Goal: Transaction & Acquisition: Purchase product/service

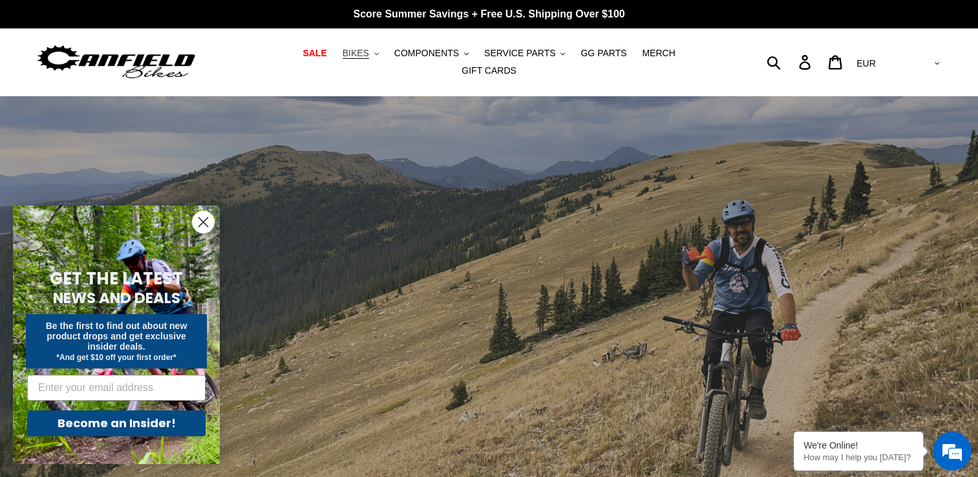
click at [349, 62] on button "BIKES .cls-1{fill:#231f20}" at bounding box center [360, 53] width 49 height 17
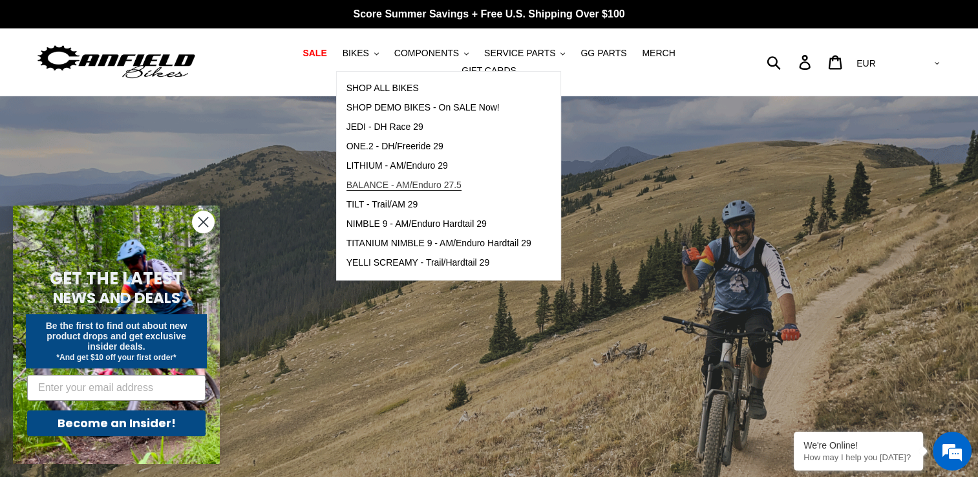
click at [356, 191] on span "BALANCE - AM/Enduro 27.5" at bounding box center [404, 185] width 115 height 11
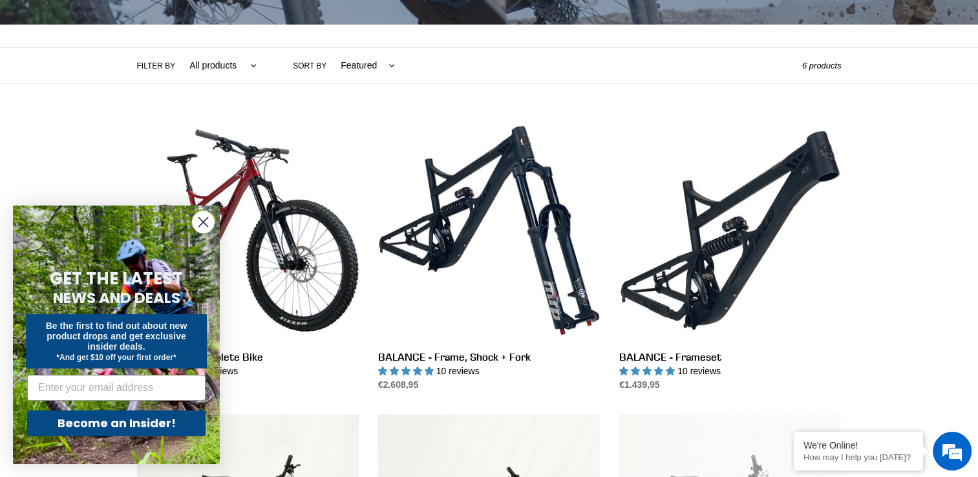
scroll to position [266, 0]
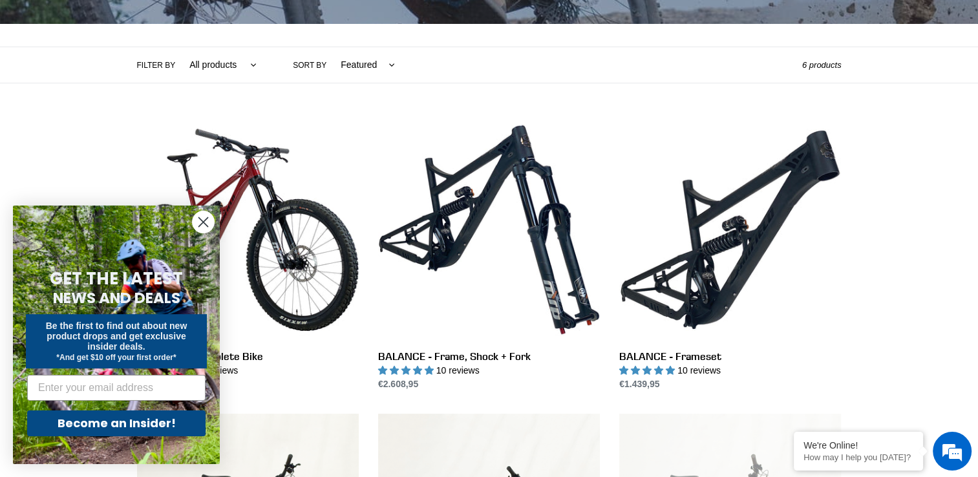
click at [206, 221] on circle "Close dialog" at bounding box center [203, 221] width 21 height 21
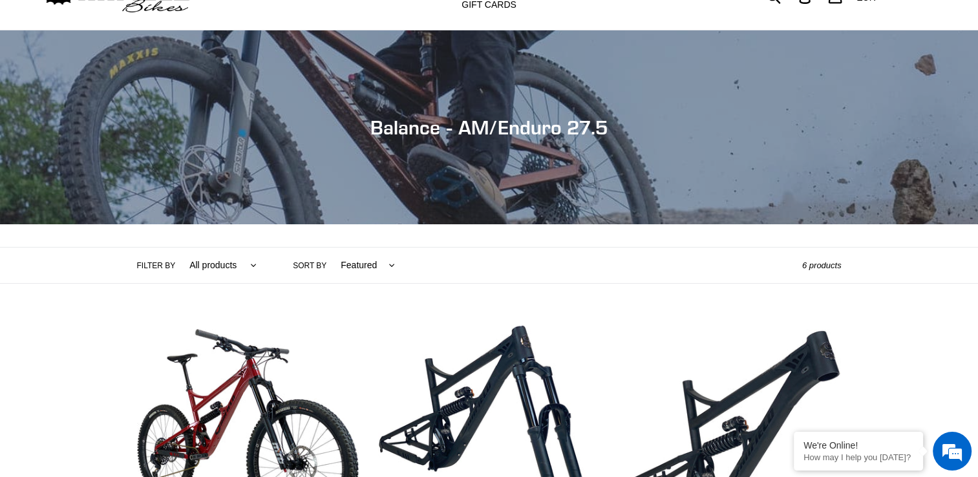
scroll to position [0, 0]
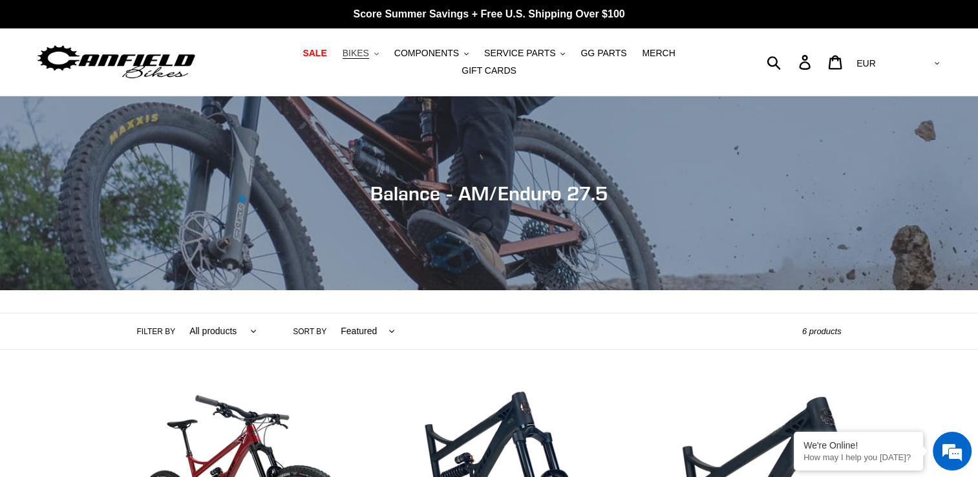
click at [356, 53] on button "BIKES .cls-1{fill:#231f20}" at bounding box center [360, 53] width 49 height 17
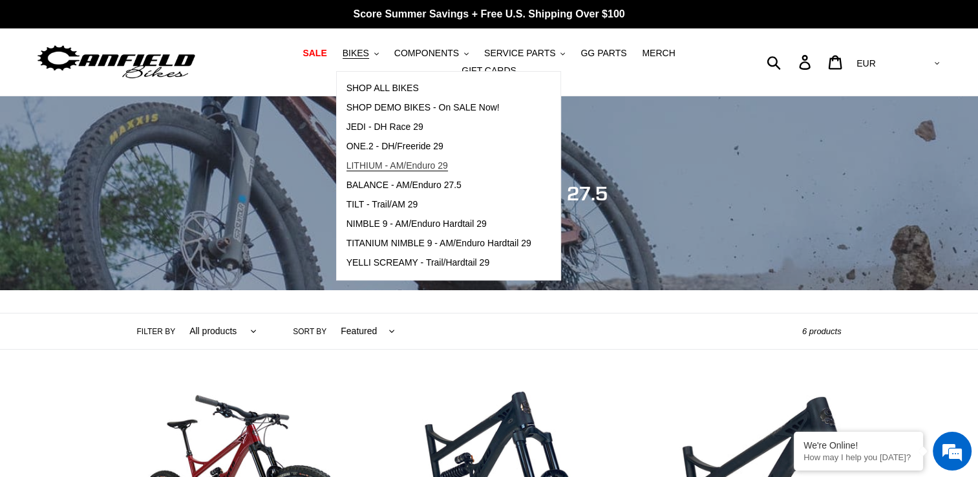
click at [349, 171] on span "LITHIUM - AM/Enduro 29" at bounding box center [398, 165] width 102 height 11
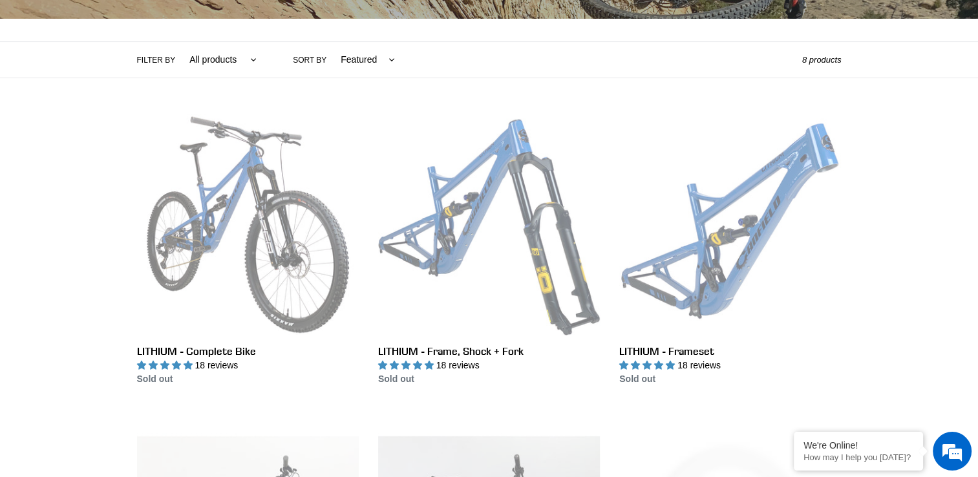
scroll to position [270, 0]
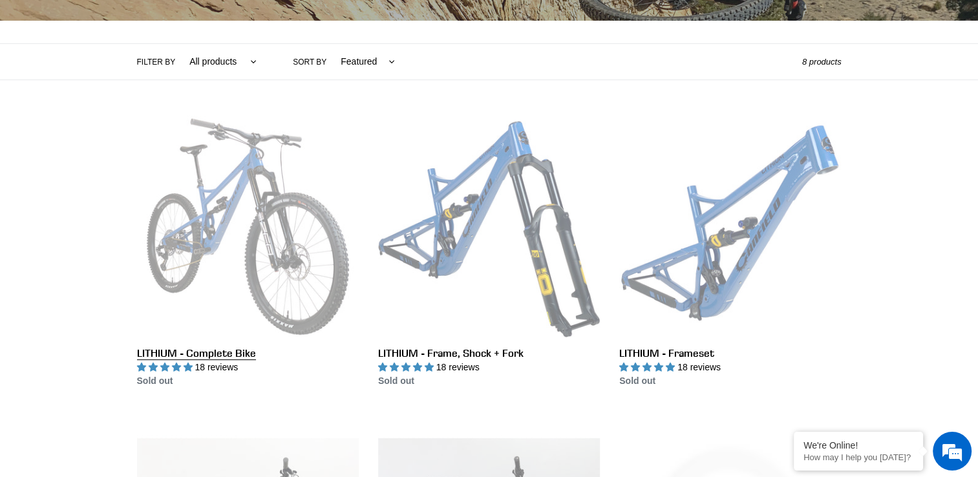
click at [171, 352] on link "LITHIUM - Complete Bike" at bounding box center [248, 252] width 222 height 272
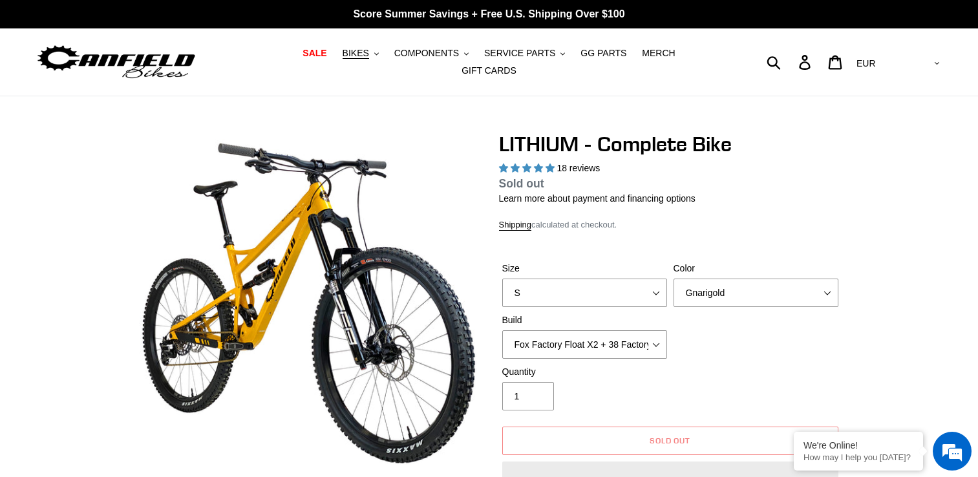
select select "highest-rating"
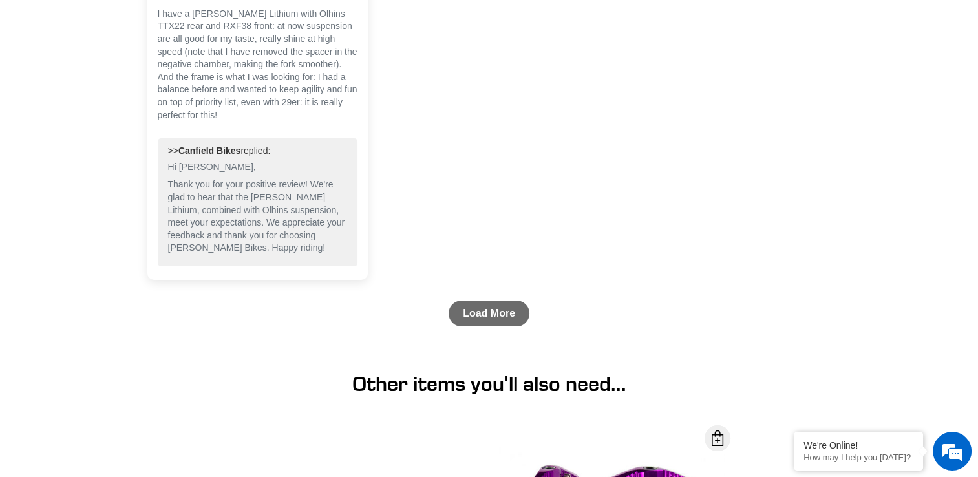
scroll to position [4656, 0]
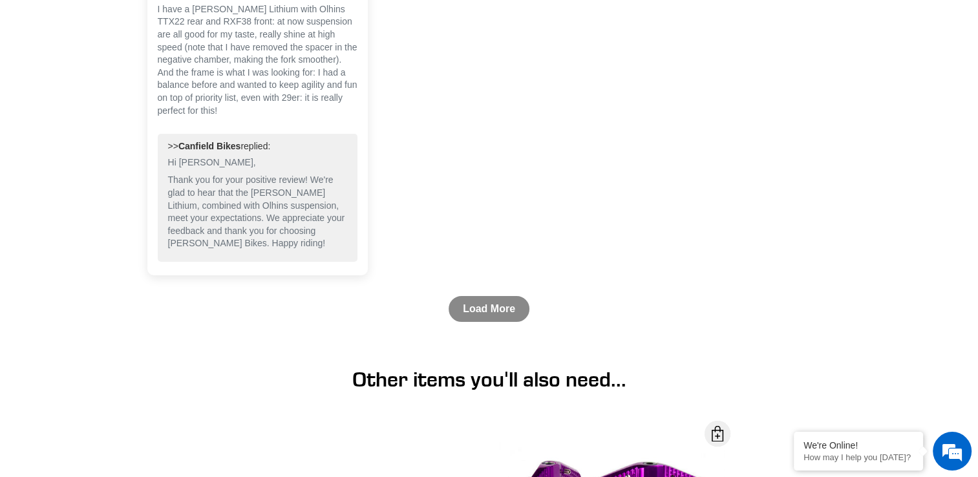
click at [481, 296] on link "Load More" at bounding box center [489, 309] width 81 height 26
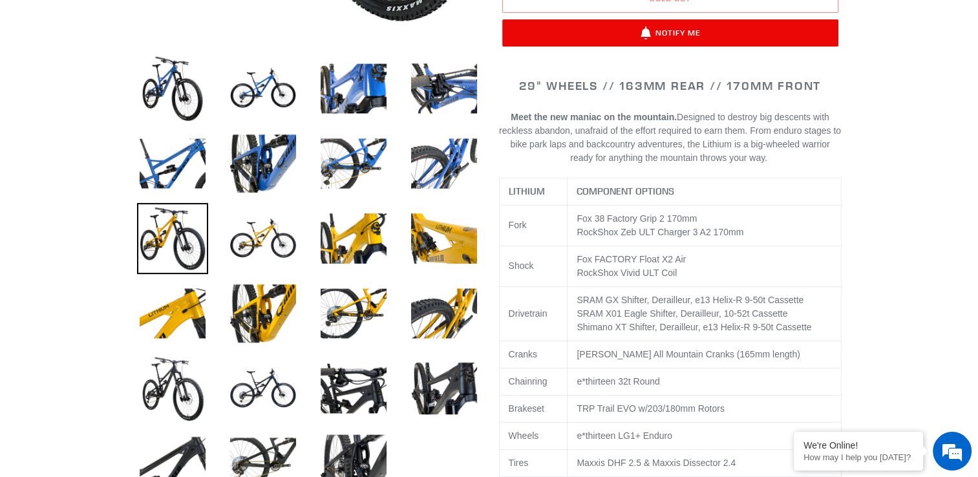
scroll to position [446, 0]
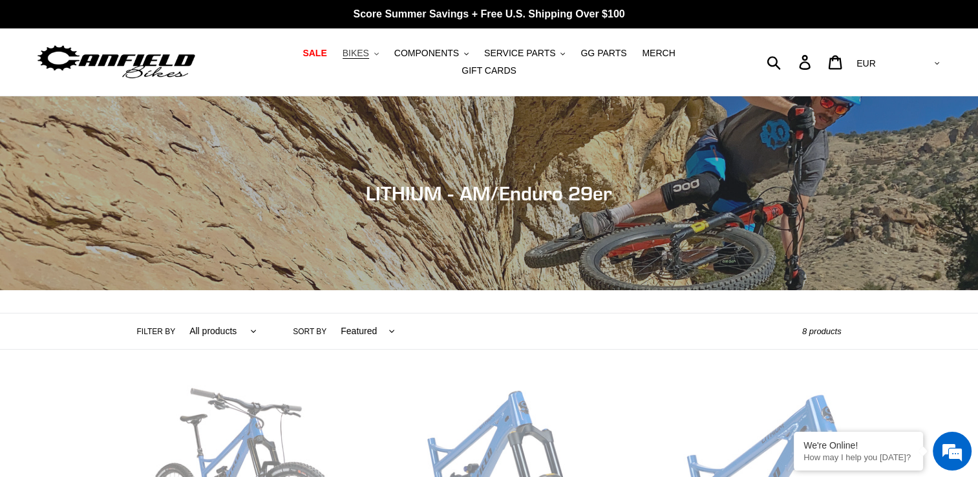
click at [349, 59] on button "BIKES .cls-1{fill:#231f20}" at bounding box center [360, 53] width 49 height 17
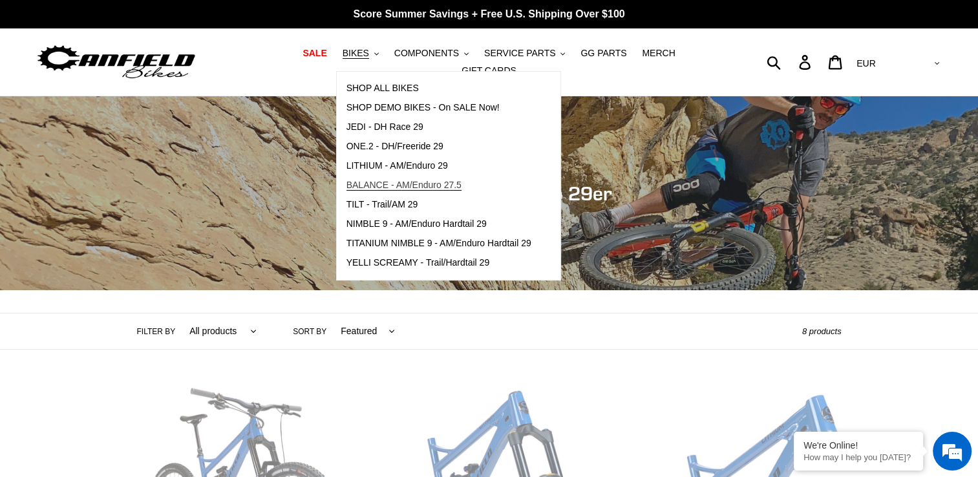
click at [347, 191] on span "BALANCE - AM/Enduro 27.5" at bounding box center [404, 185] width 115 height 11
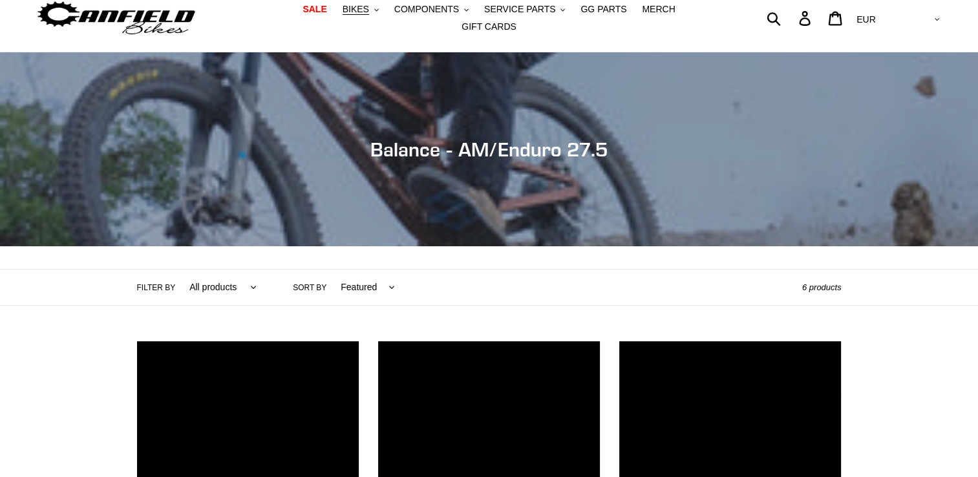
scroll to position [44, 0]
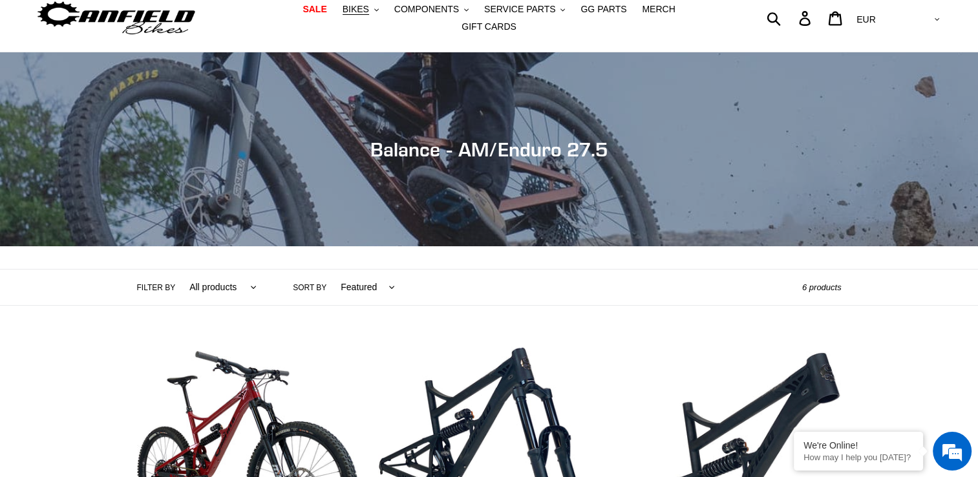
click at [259, 246] on div "Collection: Balance - AM/Enduro 27.5" at bounding box center [489, 246] width 978 height 0
click at [261, 246] on div "Collection: Balance - AM/Enduro 27.5" at bounding box center [489, 246] width 978 height 0
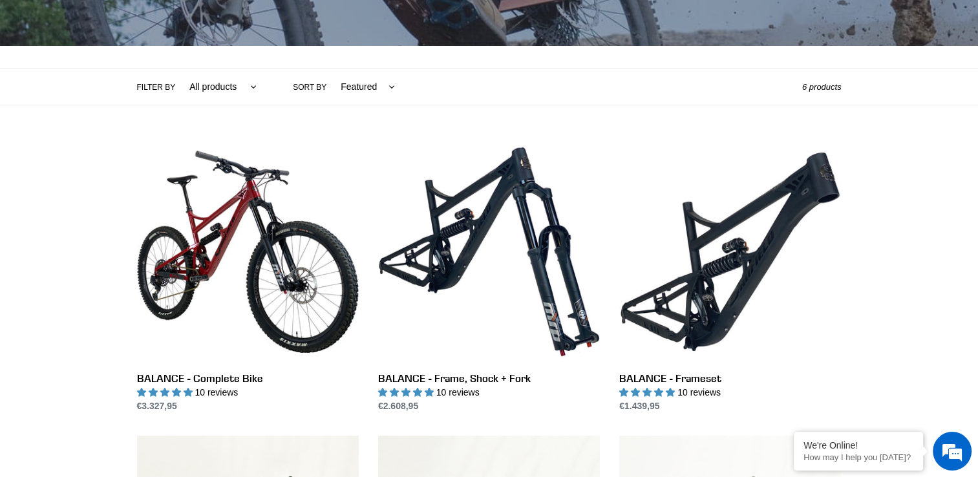
scroll to position [244, 0]
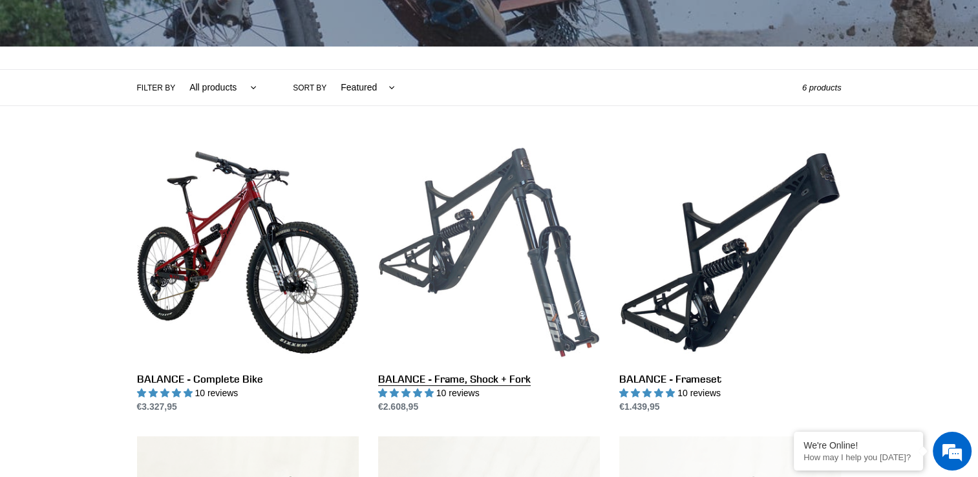
click at [460, 250] on link "BALANCE - Frame, Shock + Fork" at bounding box center [489, 278] width 222 height 272
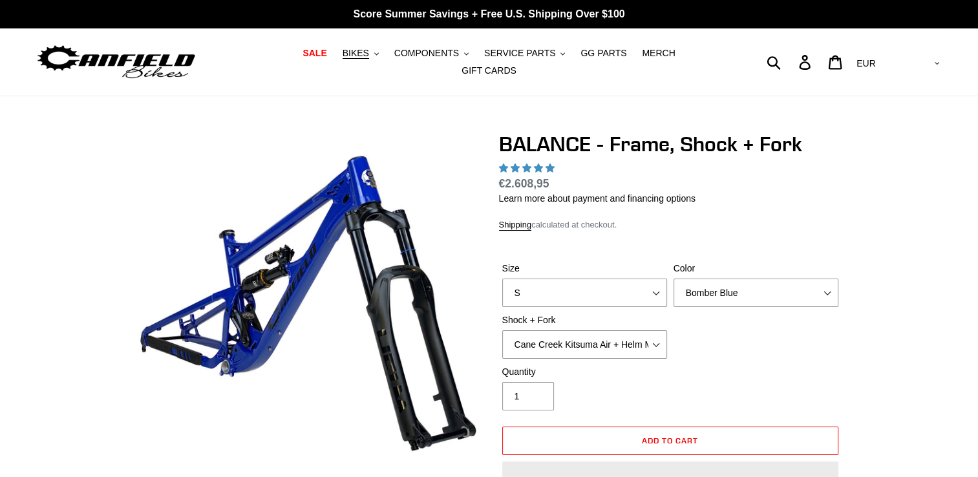
select select "highest-rating"
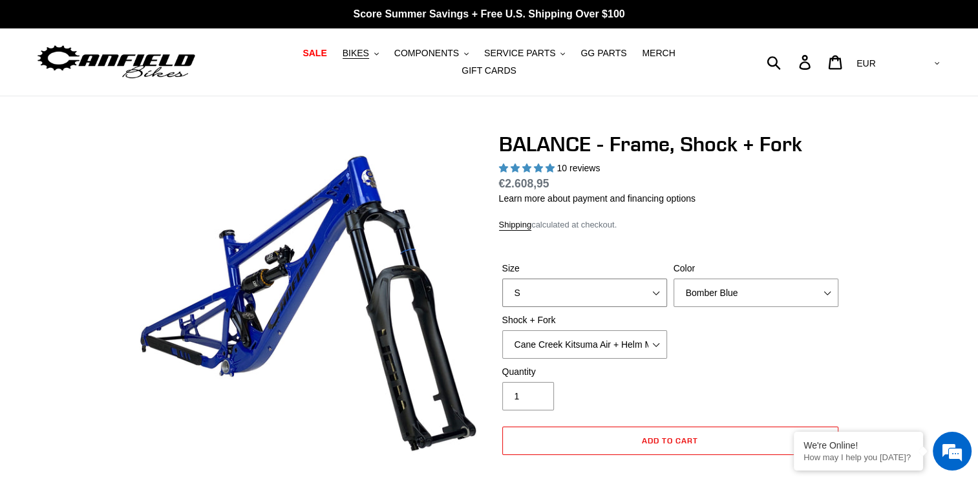
click at [535, 287] on select "S M L XL" at bounding box center [584, 293] width 165 height 28
select select "M"
click at [502, 279] on select "S M L XL" at bounding box center [584, 293] width 165 height 28
click at [537, 341] on select "Cane Creek Kitsuma Air + Helm MKII 27.5 170mm Fox Float X2 or DHX2 + Fox Float …" at bounding box center [584, 344] width 165 height 28
click at [502, 330] on select "Cane Creek Kitsuma Air + Helm MKII 27.5 170mm Fox Float X2 or DHX2 + Fox Float …" at bounding box center [584, 344] width 165 height 28
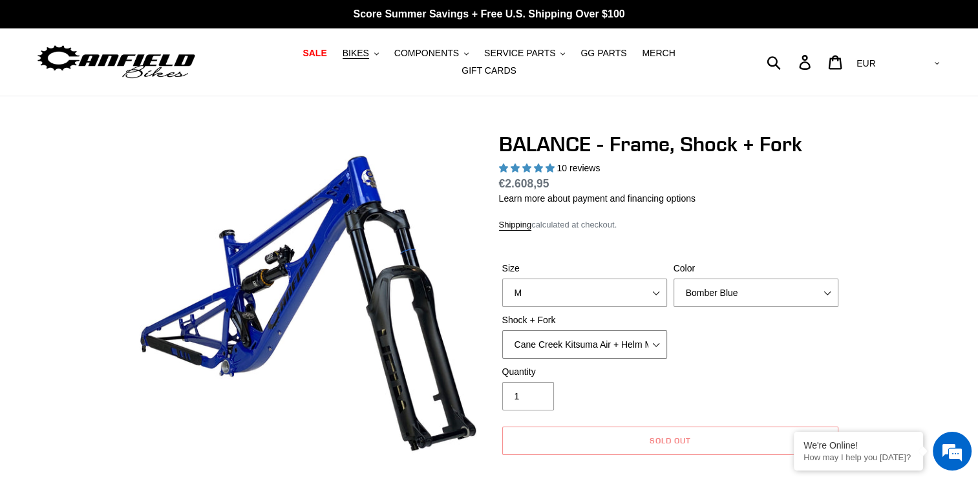
click at [528, 337] on select "Cane Creek Kitsuma Air + Helm MKII 27.5 170mm Fox Float X2 or DHX2 + Fox Float …" at bounding box center [584, 344] width 165 height 28
select select "EXT Storia V3-S + Era V2.1 160mm 29 (mullet)"
click at [507, 330] on select "Cane Creek Kitsuma Air + Helm MKII 27.5 170mm Fox Float X2 or DHX2 + Fox Float …" at bounding box center [584, 344] width 165 height 28
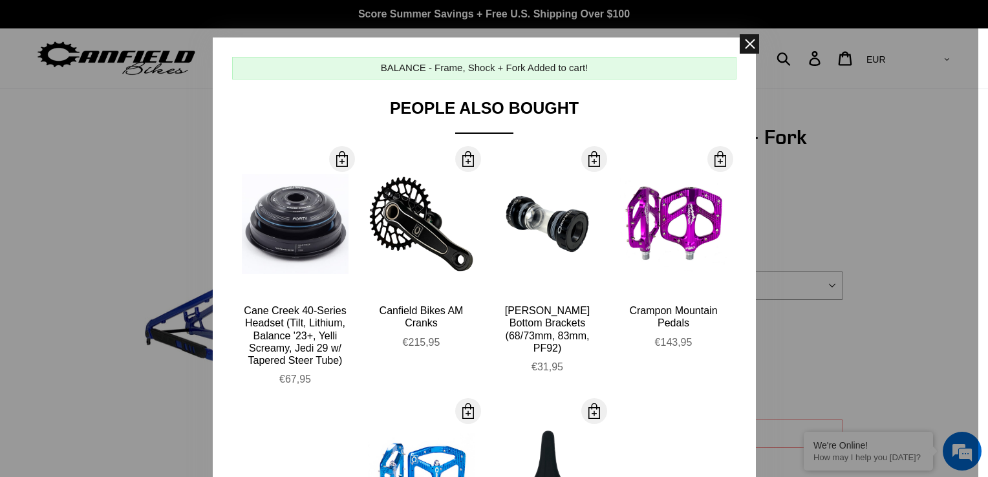
click at [748, 42] on span at bounding box center [749, 43] width 19 height 19
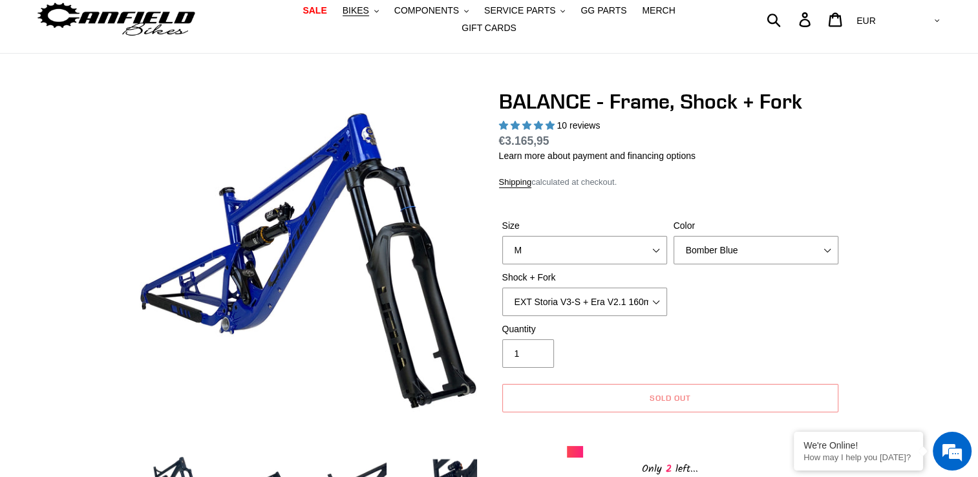
scroll to position [48, 0]
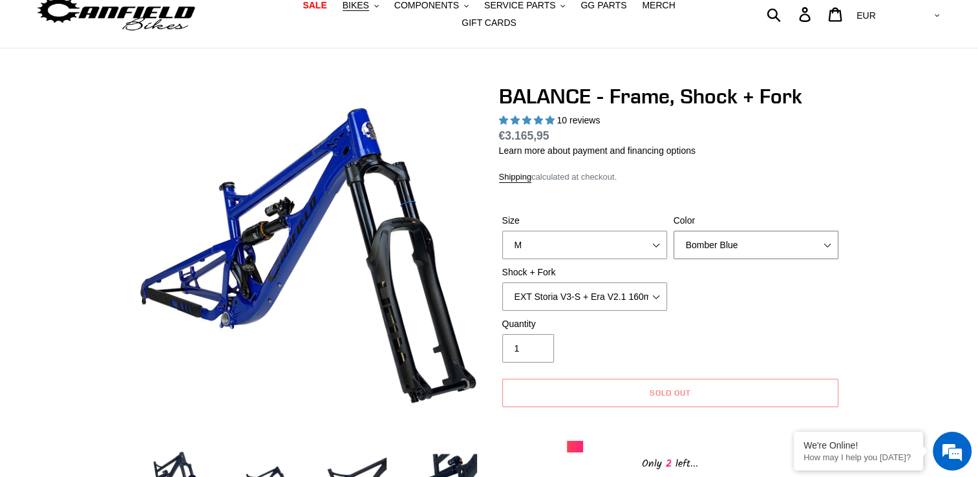
click at [814, 237] on select "Bomber Blue Goat's Blood Stealth Black" at bounding box center [756, 245] width 165 height 28
click at [674, 231] on select "Bomber Blue Goat's Blood Stealth Black" at bounding box center [756, 245] width 165 height 28
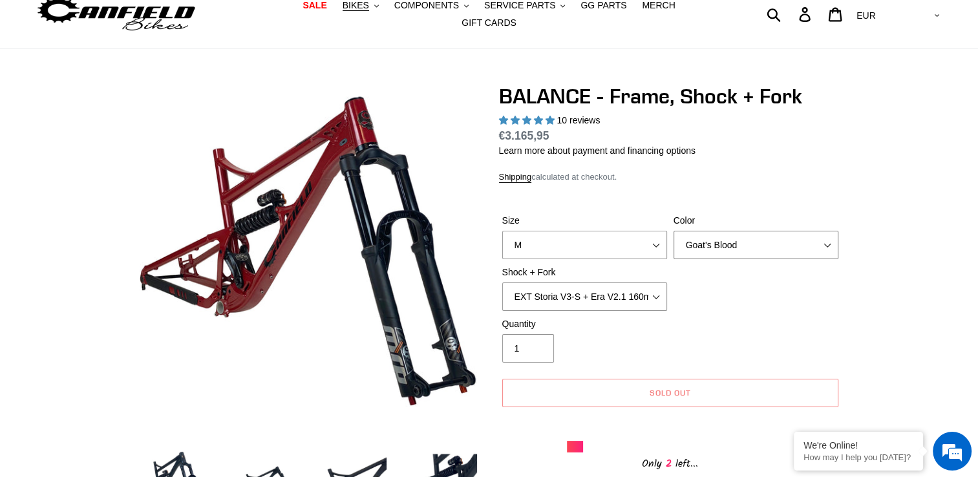
click at [766, 233] on select "Bomber Blue Goat's Blood Stealth Black" at bounding box center [756, 245] width 165 height 28
select select "Stealth Black"
click at [674, 231] on select "Bomber Blue Goat's Blood Stealth Black" at bounding box center [756, 245] width 165 height 28
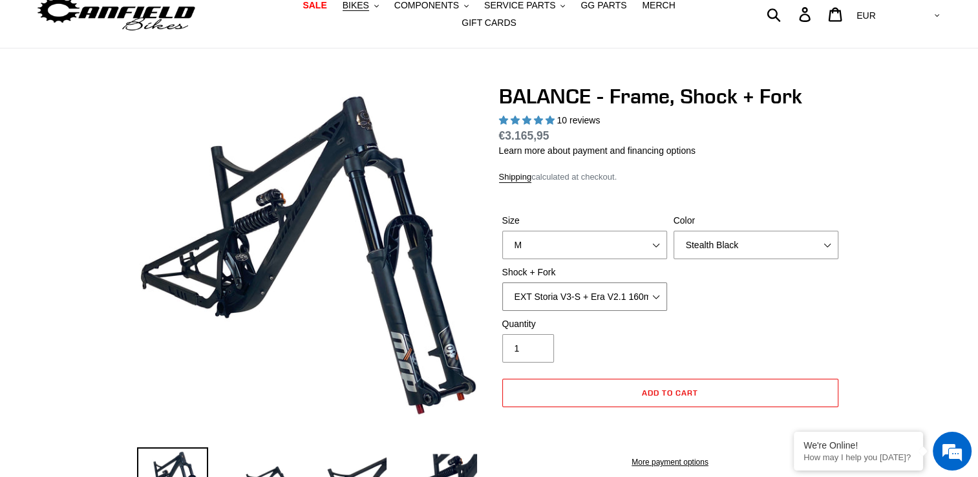
click at [589, 283] on select "Cane Creek Kitsuma Air + Helm MKII 27.5 170mm Fox Float X2 or DHX2 + Fox Float …" at bounding box center [584, 297] width 165 height 28
select select "Fox Float X2 or DHX2 + Fox Float GripX2 Kashima 170mm (29 or 27.5)"
click at [502, 283] on select "Cane Creek Kitsuma Air + Helm MKII 27.5 170mm Fox Float X2 or DHX2 + Fox Float …" at bounding box center [584, 297] width 165 height 28
click at [597, 294] on select "Cane Creek Kitsuma Air + Helm MKII 27.5 170mm Fox Float X2 or DHX2 + Fox Float …" at bounding box center [584, 297] width 165 height 28
click at [699, 277] on div "Size S M L XL Color Bomber Blue Goat's Blood Stealth Black Shock + Fork Cane Cr…" at bounding box center [670, 265] width 343 height 103
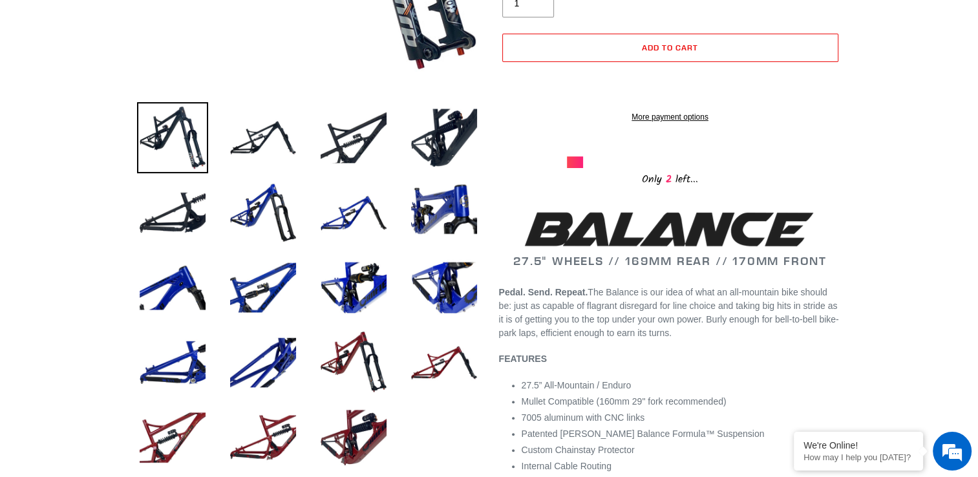
scroll to position [398, 0]
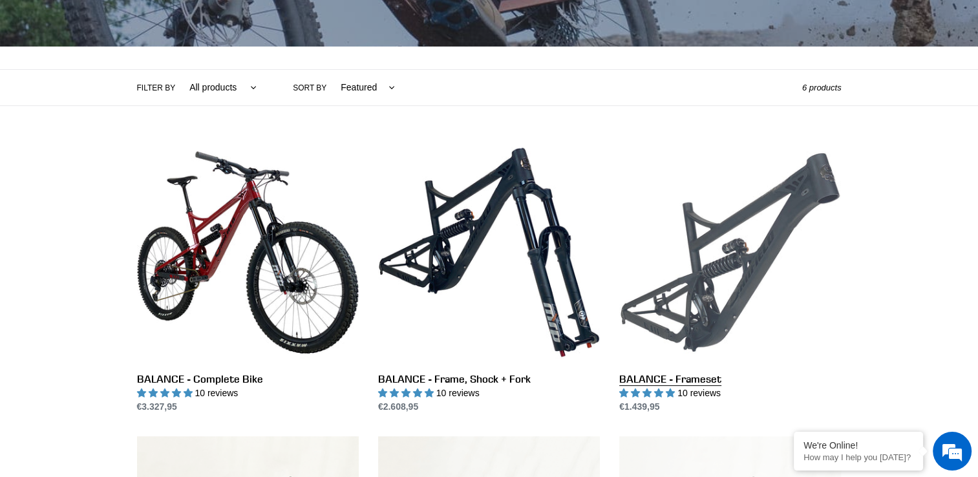
click at [693, 314] on link "BALANCE - Frameset" at bounding box center [731, 278] width 222 height 272
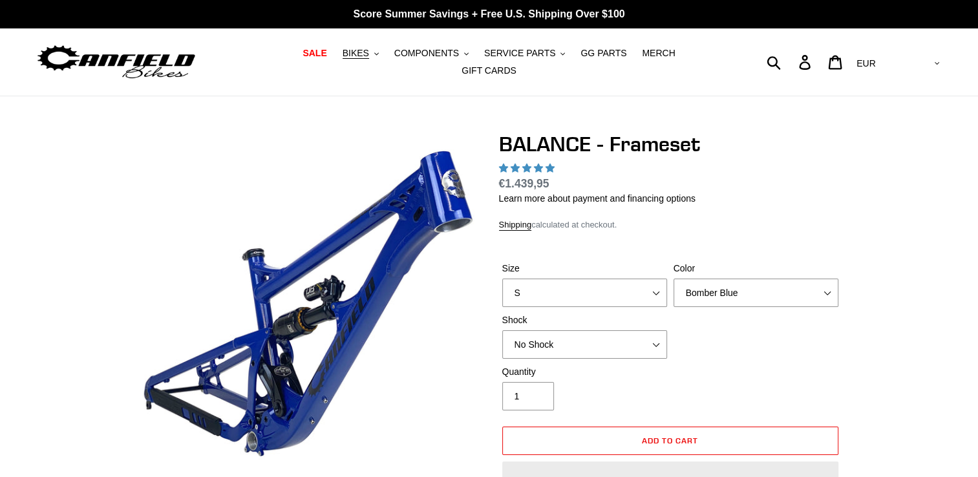
select select "highest-rating"
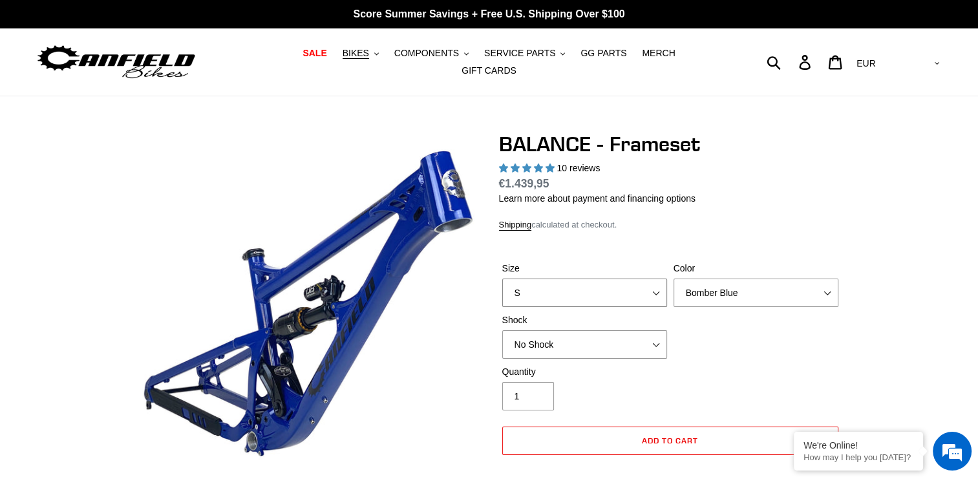
click at [588, 290] on select "S M L XL" at bounding box center [584, 293] width 165 height 28
select select "M"
click at [502, 279] on select "S M L XL" at bounding box center [584, 293] width 165 height 28
click at [700, 279] on select "Bomber Blue Goat's Blood Stealth Black" at bounding box center [756, 293] width 165 height 28
click at [674, 279] on select "Bomber Blue Goat's Blood Stealth Black" at bounding box center [756, 293] width 165 height 28
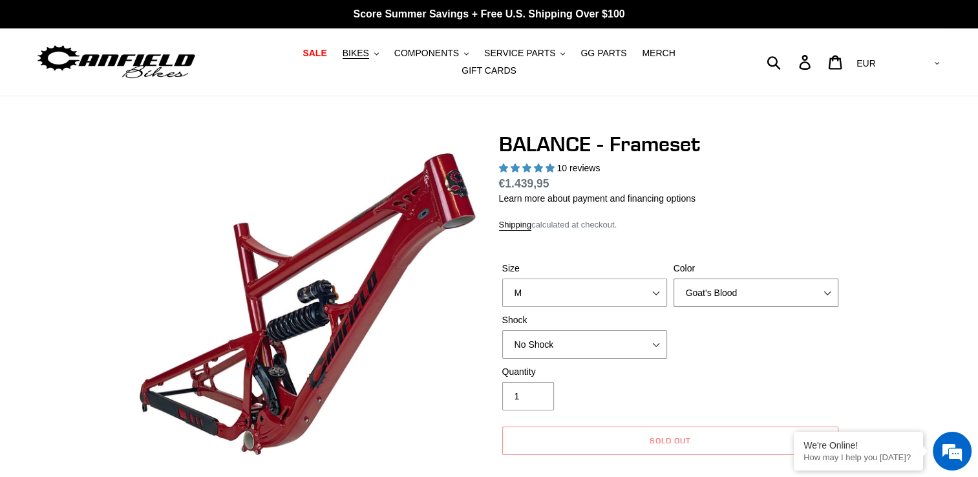
click at [701, 279] on select "Bomber Blue Goat's Blood Stealth Black" at bounding box center [756, 293] width 165 height 28
select select "Stealth Black"
click at [674, 279] on select "Bomber Blue Goat's Blood Stealth Black" at bounding box center [756, 293] width 165 height 28
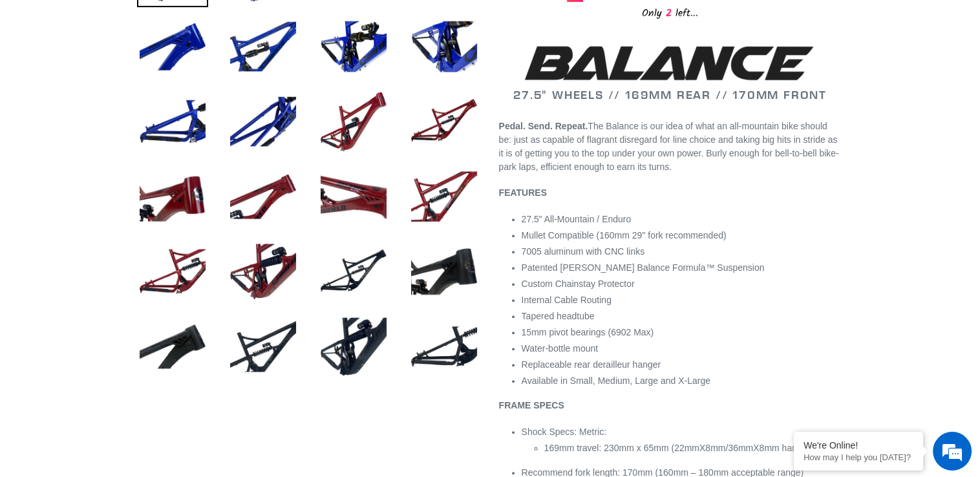
scroll to position [560, 0]
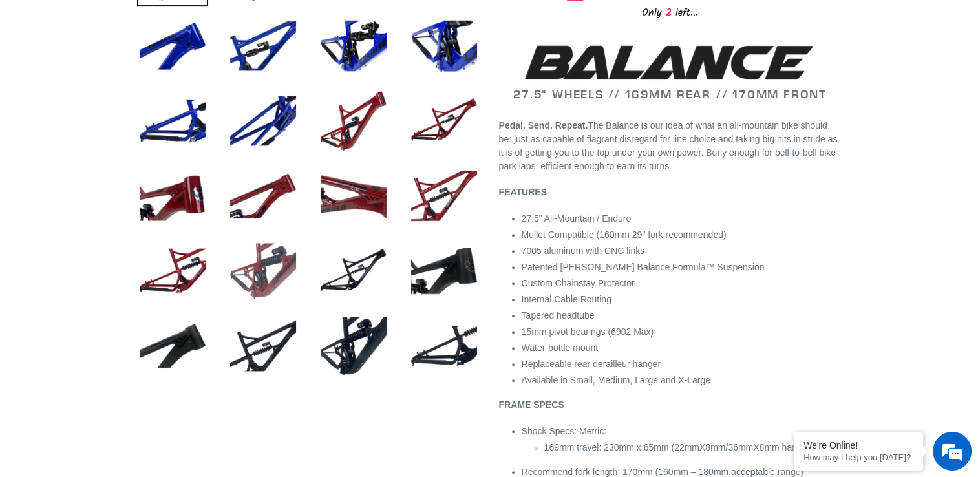
click at [248, 281] on img at bounding box center [263, 270] width 71 height 71
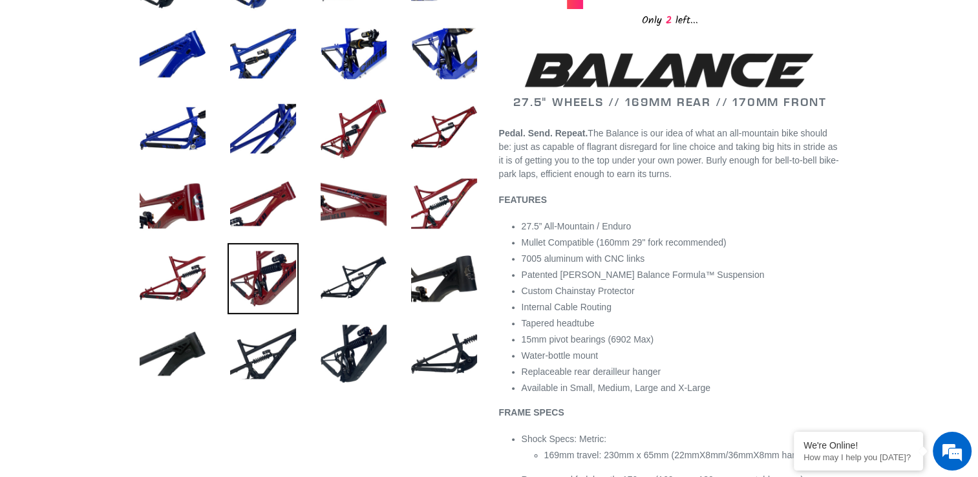
scroll to position [533, 0]
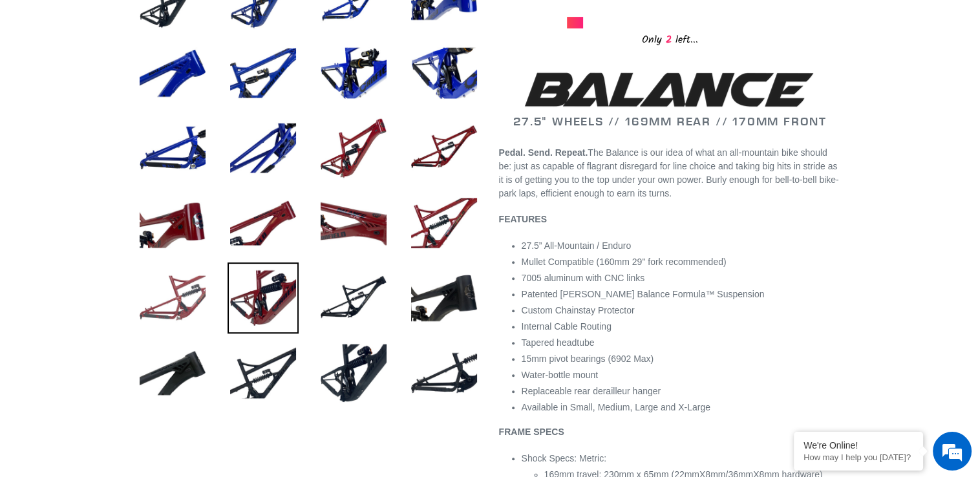
click at [173, 295] on img at bounding box center [172, 298] width 71 height 71
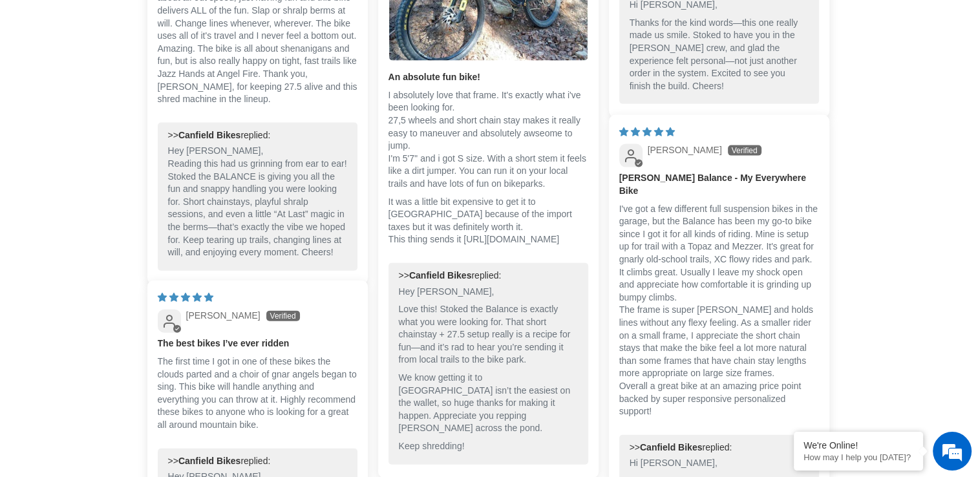
scroll to position [2830, 0]
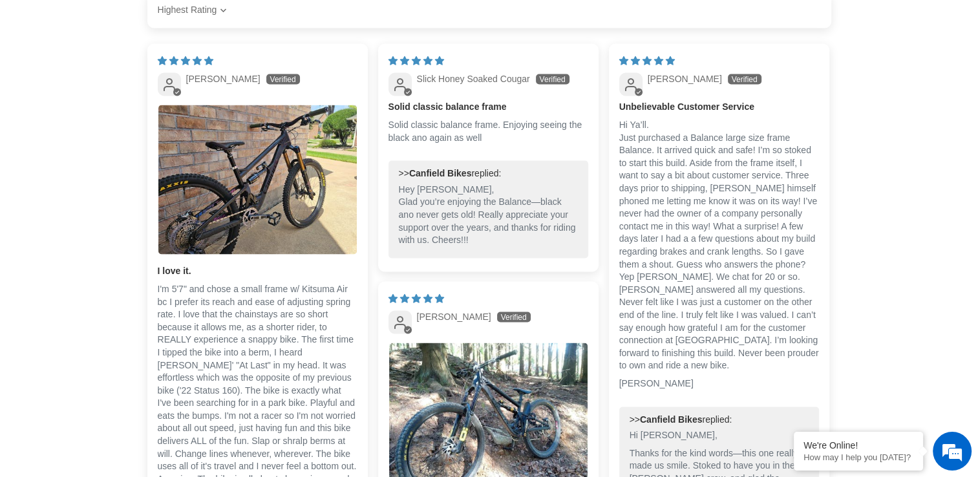
scroll to position [2384, 0]
